Goal: Find specific page/section: Find specific page/section

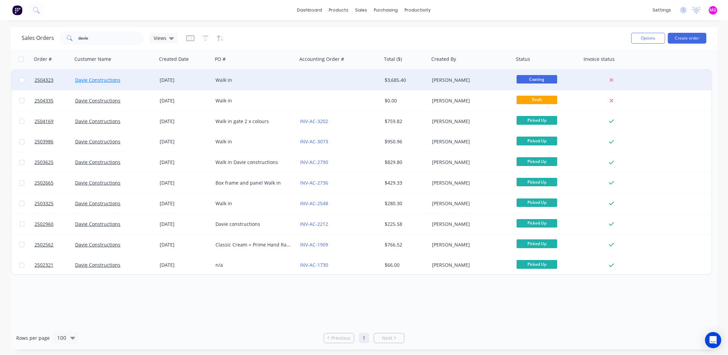
click at [89, 81] on link "Davie Constructions" at bounding box center [97, 80] width 45 height 6
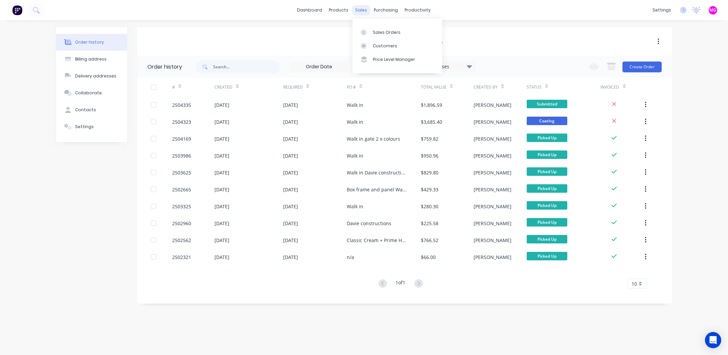
click at [360, 12] on div "sales" at bounding box center [361, 10] width 19 height 10
click at [383, 45] on div "Customers" at bounding box center [385, 46] width 24 height 6
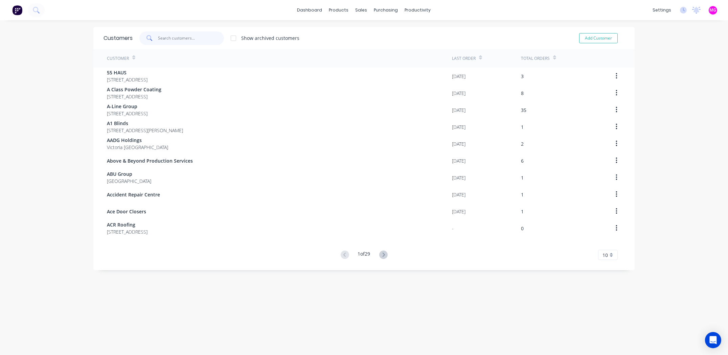
click at [166, 43] on input "text" at bounding box center [191, 38] width 66 height 14
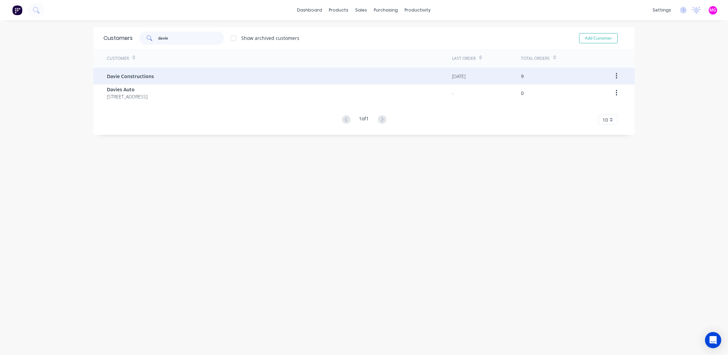
type input "davie"
click at [133, 79] on span "Davie Constructions" at bounding box center [130, 76] width 47 height 7
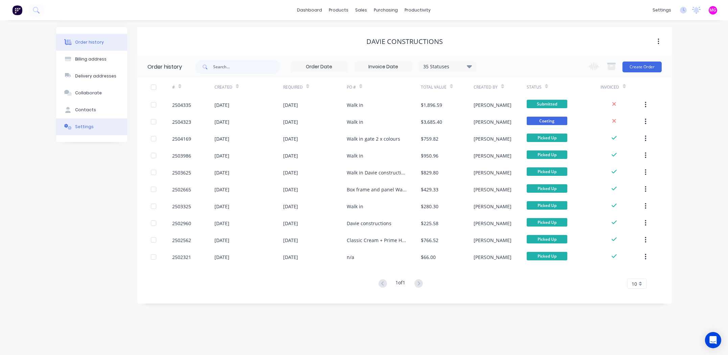
click at [87, 126] on div "Settings" at bounding box center [84, 127] width 19 height 6
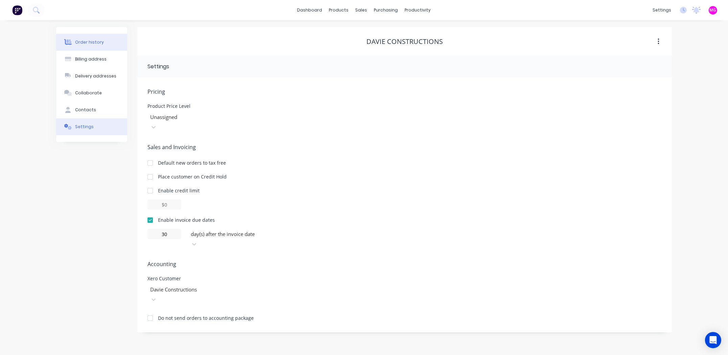
click at [87, 43] on div "Order history" at bounding box center [89, 42] width 29 height 6
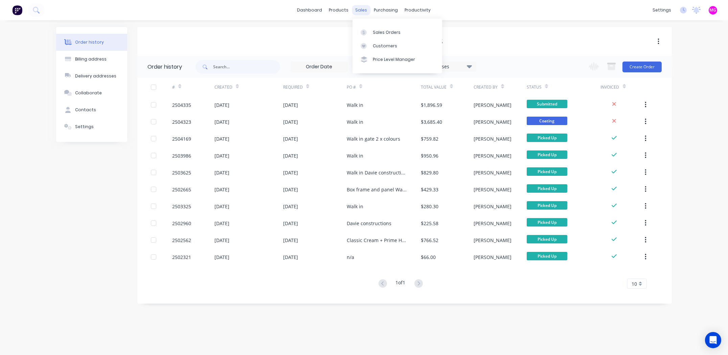
drag, startPoint x: 359, startPoint y: 9, endPoint x: 363, endPoint y: 13, distance: 6.0
click at [359, 10] on div "sales" at bounding box center [361, 10] width 19 height 10
click at [398, 26] on link "Sales Orders" at bounding box center [398, 32] width 90 height 14
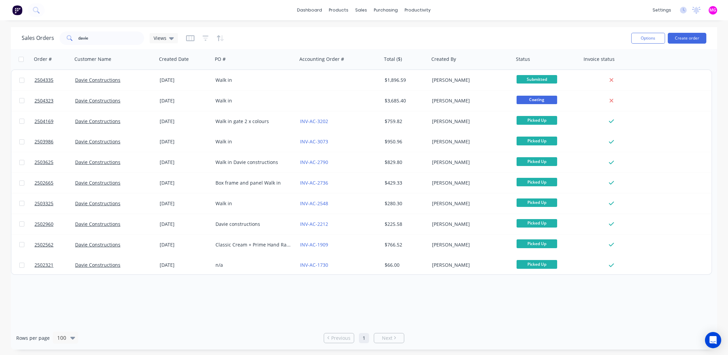
click at [181, 317] on div "Order # Customer Name Created Date PO # Accounting Order # Total ($) Created By…" at bounding box center [364, 187] width 706 height 277
